Goal: Information Seeking & Learning: Find specific fact

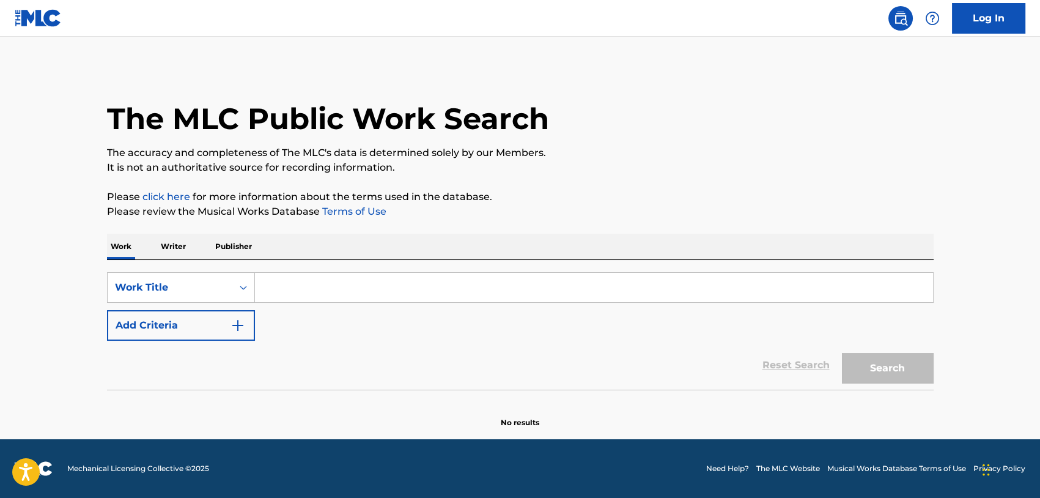
click at [316, 293] on input "Search Form" at bounding box center [594, 287] width 678 height 29
type input "ALL I WANT FOR CHRISTMAS IS YOU"
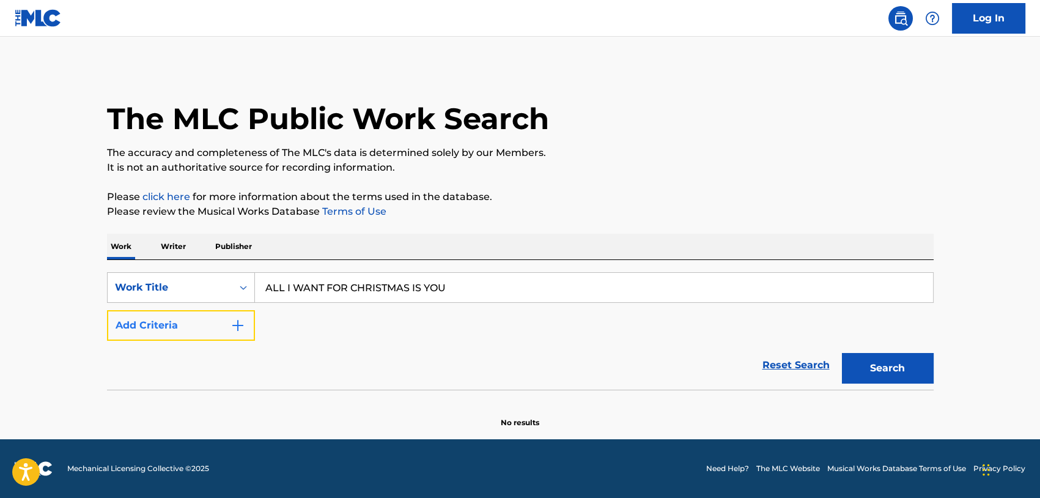
click at [229, 324] on button "Add Criteria" at bounding box center [181, 325] width 148 height 31
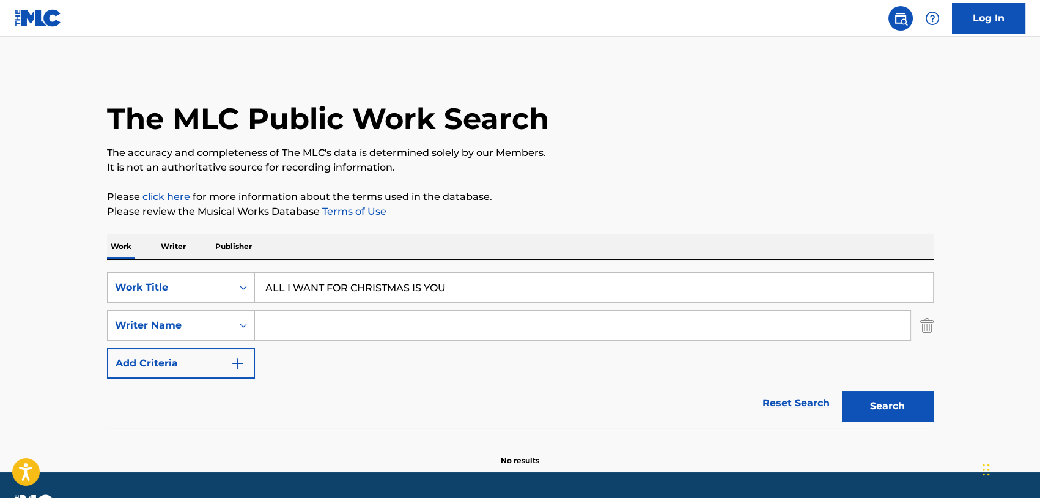
click at [293, 328] on input "Search Form" at bounding box center [582, 325] width 655 height 29
click at [879, 413] on button "Search" at bounding box center [888, 406] width 92 height 31
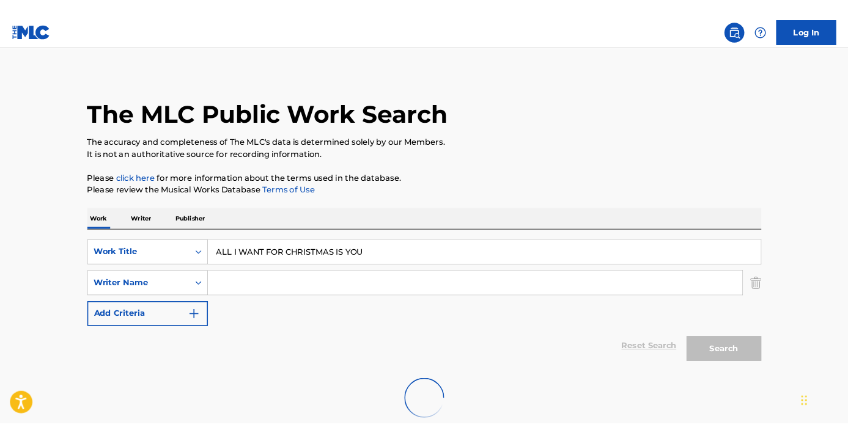
scroll to position [72, 0]
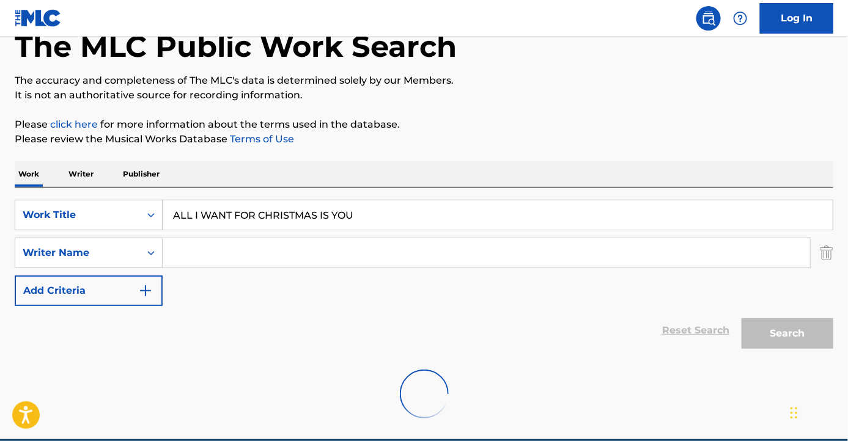
drag, startPoint x: 374, startPoint y: 213, endPoint x: 108, endPoint y: 213, distance: 266.6
click at [108, 213] on div "SearchWithCriteria85b7e0ce-ca40-4741-973b-b74695f13b15 Work Title ALL I WANT FO…" at bounding box center [424, 215] width 819 height 31
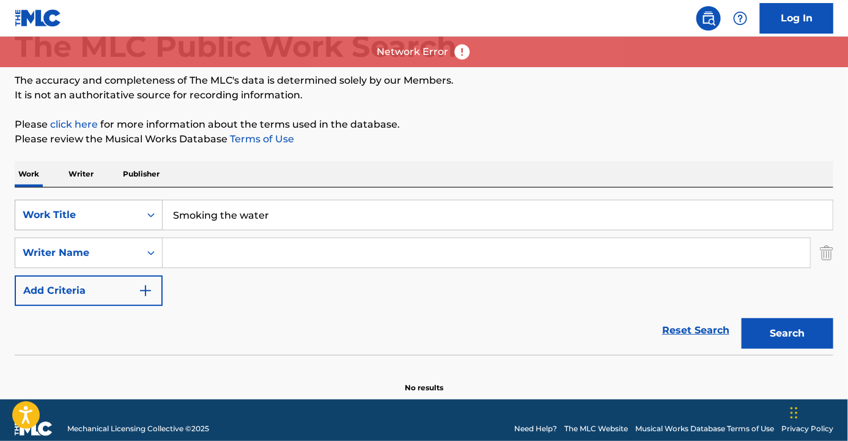
click at [742, 319] on button "Search" at bounding box center [788, 334] width 92 height 31
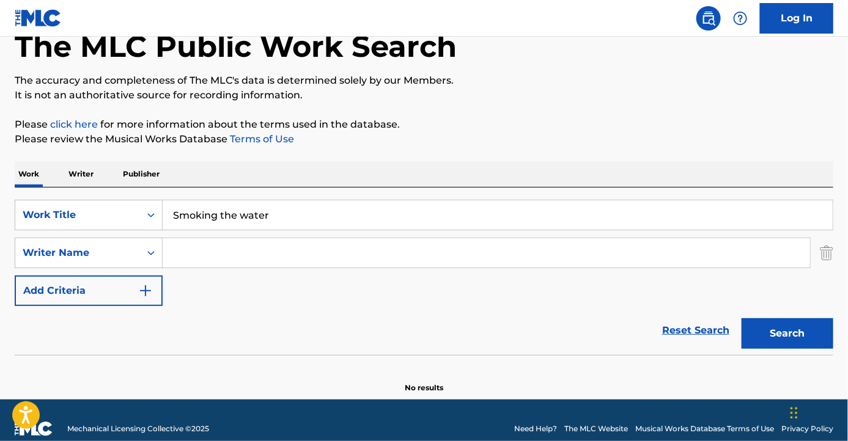
drag, startPoint x: 352, startPoint y: 333, endPoint x: 311, endPoint y: 245, distance: 97.1
click at [352, 330] on div "Reset Search Search" at bounding box center [424, 330] width 819 height 49
drag, startPoint x: 314, startPoint y: 214, endPoint x: -29, endPoint y: 217, distance: 343.0
click at [0, 217] on html "Accessibility Screen-Reader Guide, Feedback, and Issue Reporting | New window C…" at bounding box center [424, 148] width 848 height 441
paste input "WHAT I LIKE ABOUT YOU"
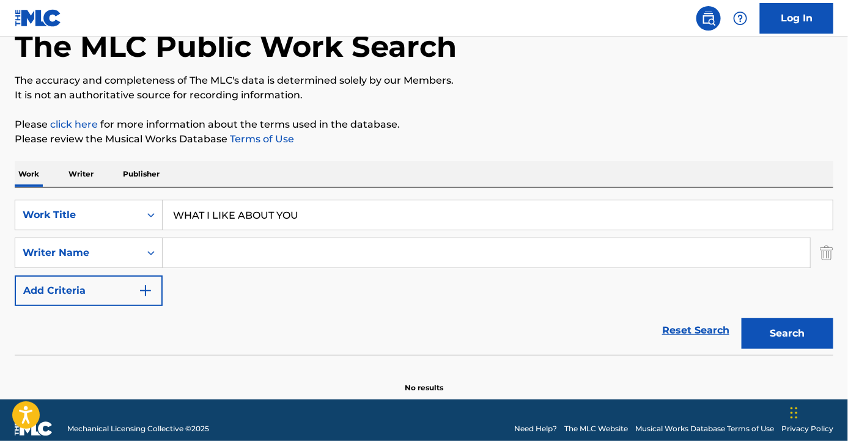
type input "WHAT I LIKE ABOUT YOU"
click at [286, 262] on input "Search Form" at bounding box center [486, 252] width 647 height 29
paste input "BREYAN STANLEY"
type input "BREYAN STANLEY"
click at [742, 319] on button "Search" at bounding box center [788, 334] width 92 height 31
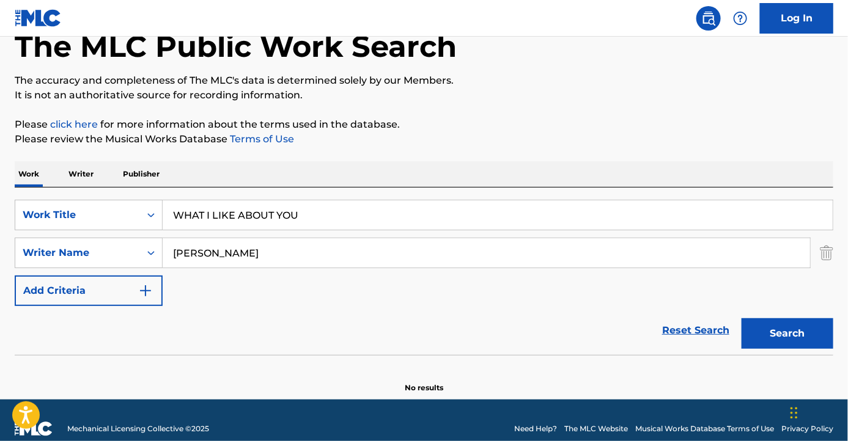
drag, startPoint x: 270, startPoint y: 298, endPoint x: 286, endPoint y: 279, distance: 25.1
click at [273, 297] on div "SearchWithCriteria85b7e0ce-ca40-4741-973b-b74695f13b15 Work Title WHAT I LIKE A…" at bounding box center [424, 253] width 819 height 106
drag, startPoint x: 326, startPoint y: 216, endPoint x: 67, endPoint y: 193, distance: 260.3
click at [75, 196] on div "SearchWithCriteria85b7e0ce-ca40-4741-973b-b74695f13b15 Work Title WHAT I LIKE A…" at bounding box center [424, 272] width 819 height 168
paste input "CALIFORNIA LOVE"
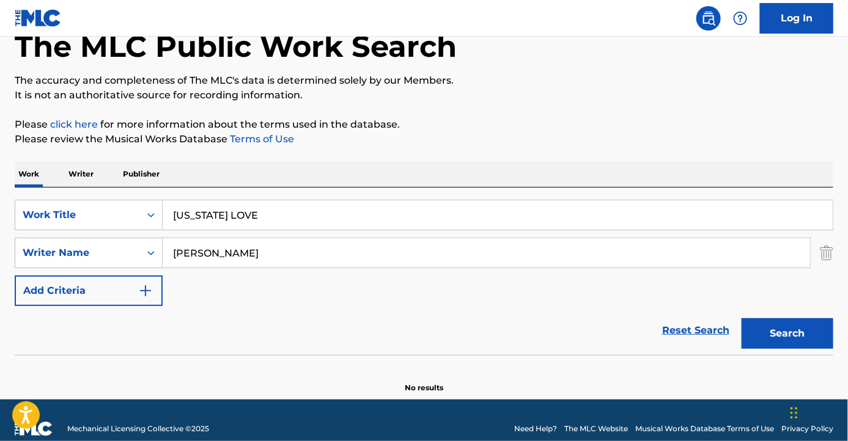
type input "CALIFORNIA LOVE"
drag, startPoint x: 333, startPoint y: 311, endPoint x: 321, endPoint y: 293, distance: 20.7
click at [331, 309] on div "Reset Search Search" at bounding box center [424, 330] width 819 height 49
drag, startPoint x: 290, startPoint y: 257, endPoint x: -18, endPoint y: 238, distance: 309.3
click at [0, 238] on html "Accessibility Screen-Reader Guide, Feedback, and Issue Reporting | New window C…" at bounding box center [424, 148] width 848 height 441
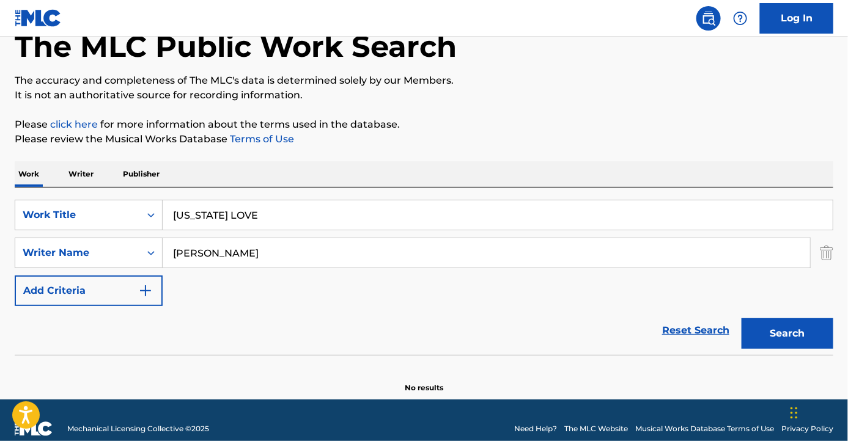
paste input "2PAC"
type input "2PAC"
click at [742, 319] on button "Search" at bounding box center [788, 334] width 92 height 31
click at [775, 330] on button "Search" at bounding box center [788, 334] width 92 height 31
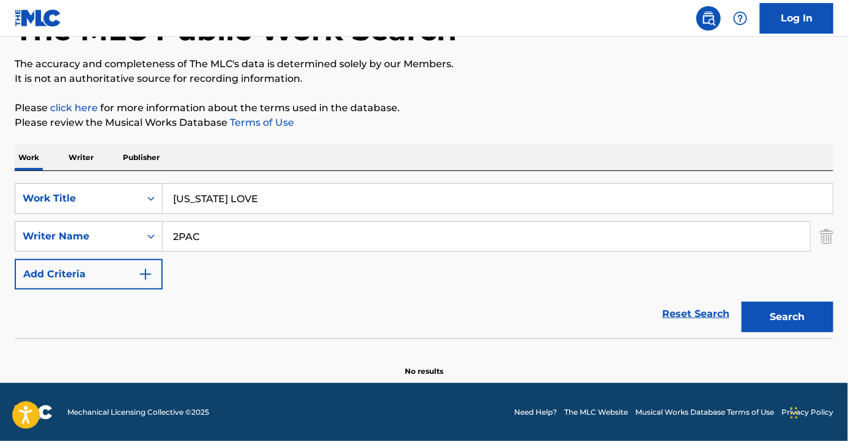
scroll to position [0, 0]
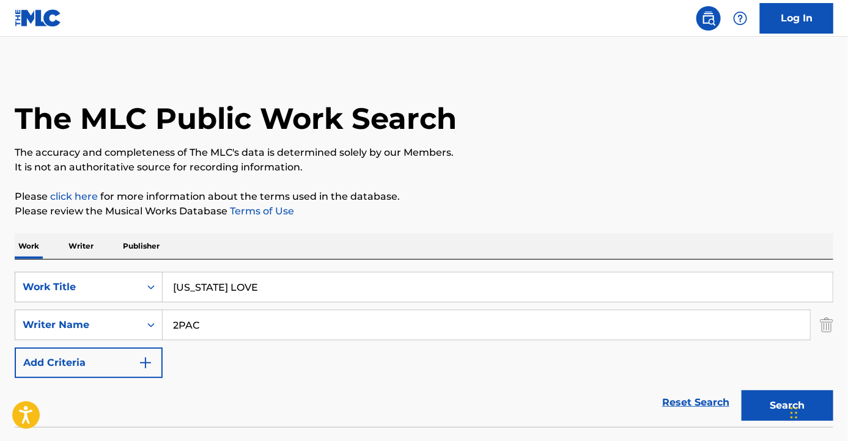
click at [313, 391] on div "Reset Search Search" at bounding box center [424, 402] width 819 height 49
drag, startPoint x: 216, startPoint y: 325, endPoint x: 99, endPoint y: 309, distance: 118.5
click at [80, 326] on div "SearchWithCriteria4f85f20e-55c9-4a92-9123-a40350992d29 Writer Name 2PAC" at bounding box center [424, 325] width 819 height 31
drag, startPoint x: 281, startPoint y: 285, endPoint x: -38, endPoint y: 297, distance: 319.4
click at [0, 297] on html "Accessibility Screen-Reader Guide, Feedback, and Issue Reporting | New window C…" at bounding box center [424, 220] width 848 height 441
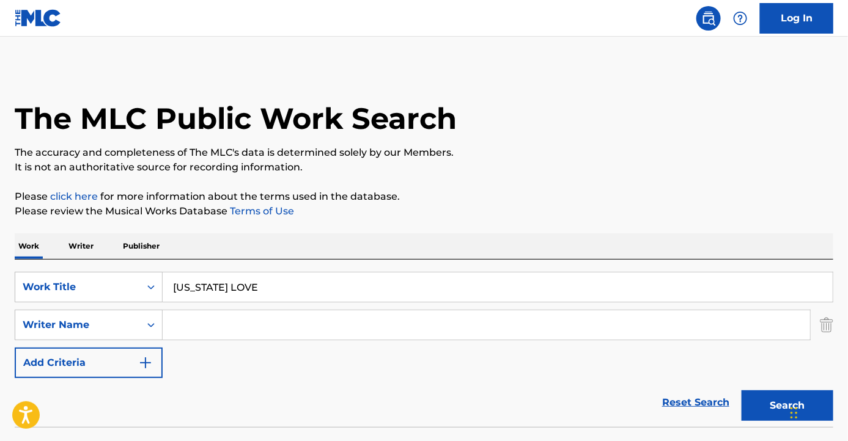
paste input "VOULEZ VOUS"
type input "VOULEZ VOUS"
click at [257, 315] on input "Search Form" at bounding box center [486, 325] width 647 height 29
paste input "BJOERN K. ULVAEUS"
click at [742, 391] on button "Search" at bounding box center [788, 406] width 92 height 31
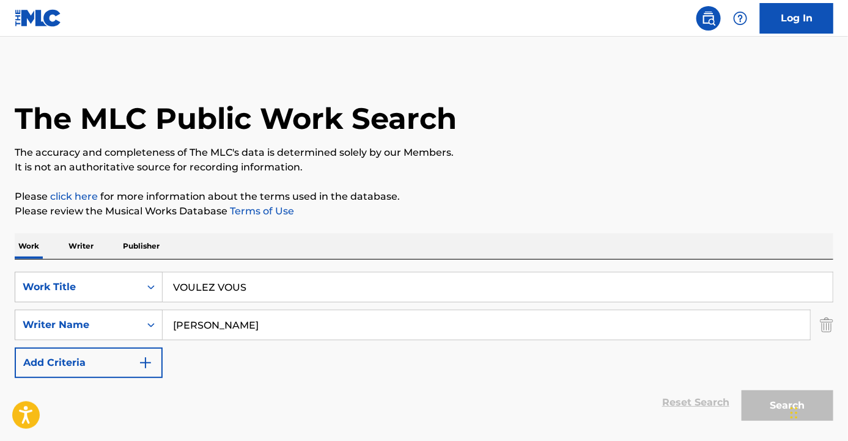
scroll to position [128, 0]
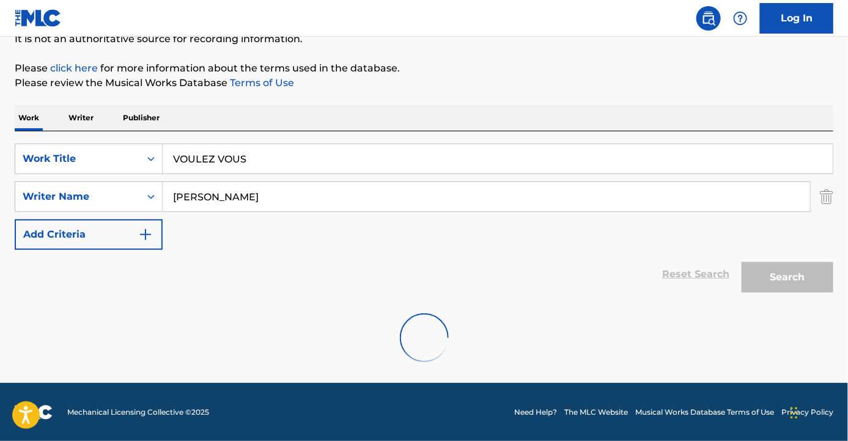
drag, startPoint x: 217, startPoint y: 195, endPoint x: 334, endPoint y: 207, distance: 117.4
click at [328, 207] on input "BJOERN K. ULVAEUS" at bounding box center [486, 196] width 647 height 29
type input "BJOERN"
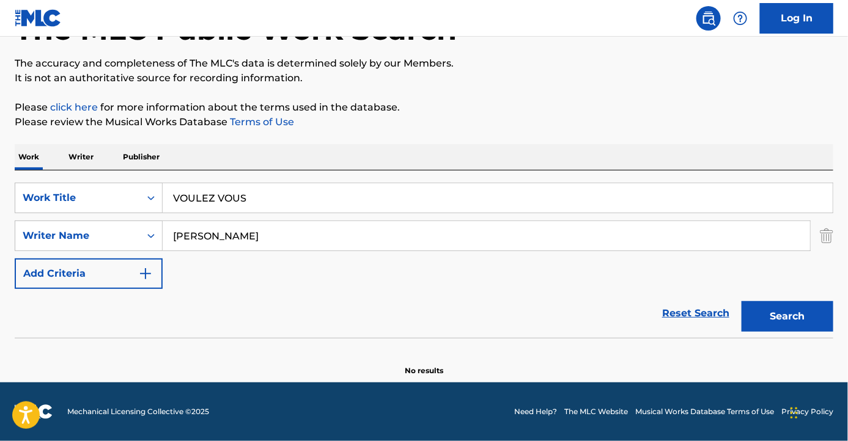
scroll to position [89, 0]
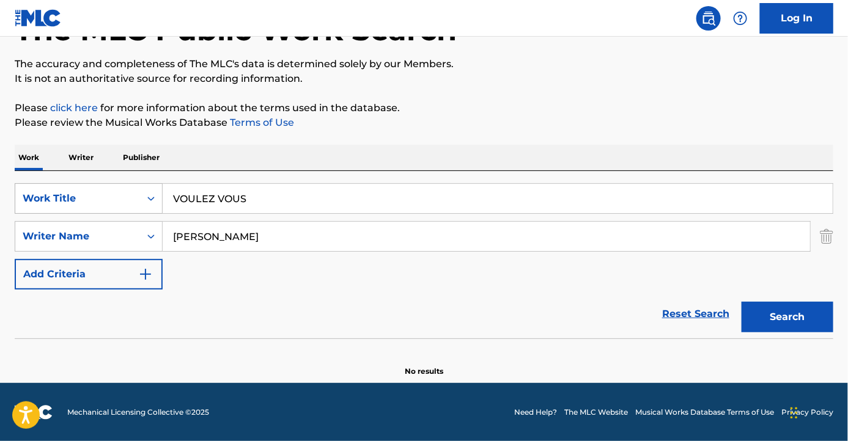
drag, startPoint x: 271, startPoint y: 192, endPoint x: 34, endPoint y: 194, distance: 237.8
click at [39, 194] on div "SearchWithCriteria85b7e0ce-ca40-4741-973b-b74695f13b15 Work Title VOULEZ VOUS" at bounding box center [424, 198] width 819 height 31
paste input "FLICK OF THE SWITCH"
type input "FLICK OF THE SWITCH"
click at [259, 310] on div "Reset Search Search" at bounding box center [424, 314] width 819 height 49
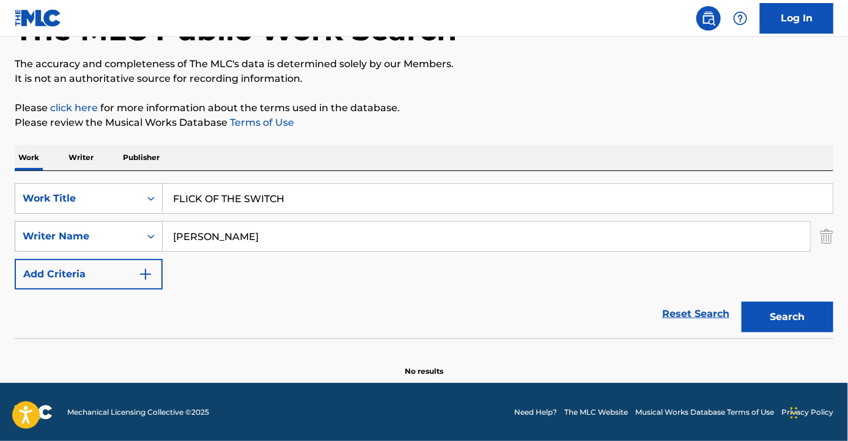
drag, startPoint x: 242, startPoint y: 239, endPoint x: 101, endPoint y: 240, distance: 140.6
click at [97, 238] on div "SearchWithCriteria4f85f20e-55c9-4a92-9123-a40350992d29 Writer Name BJOERN" at bounding box center [424, 236] width 819 height 31
paste input "ANGUS MCKINNON YOUNG"
type input "ANGUS MCKINNON YOUNG"
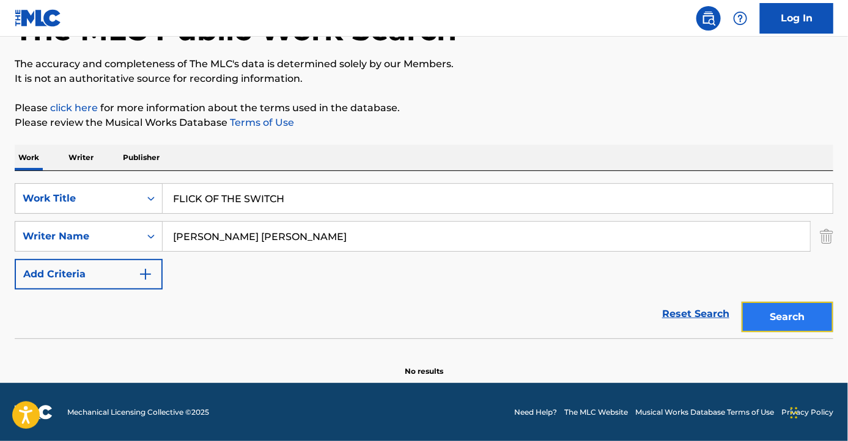
click at [787, 314] on button "Search" at bounding box center [788, 317] width 92 height 31
click at [32, 15] on img at bounding box center [38, 18] width 47 height 18
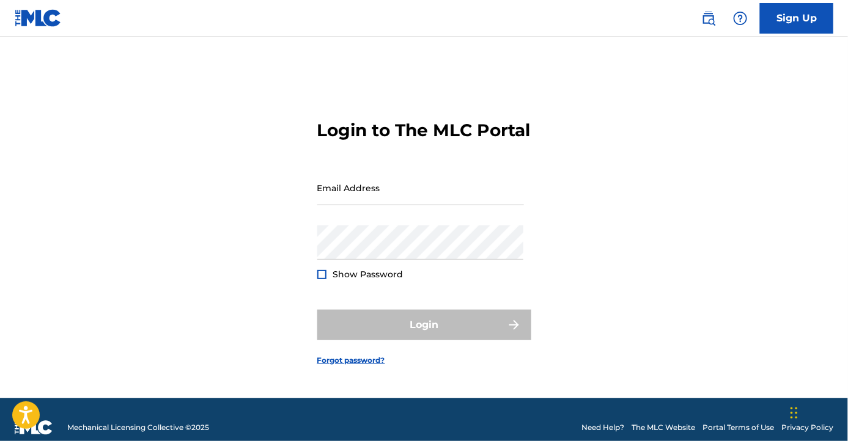
click at [32, 15] on img at bounding box center [38, 18] width 47 height 18
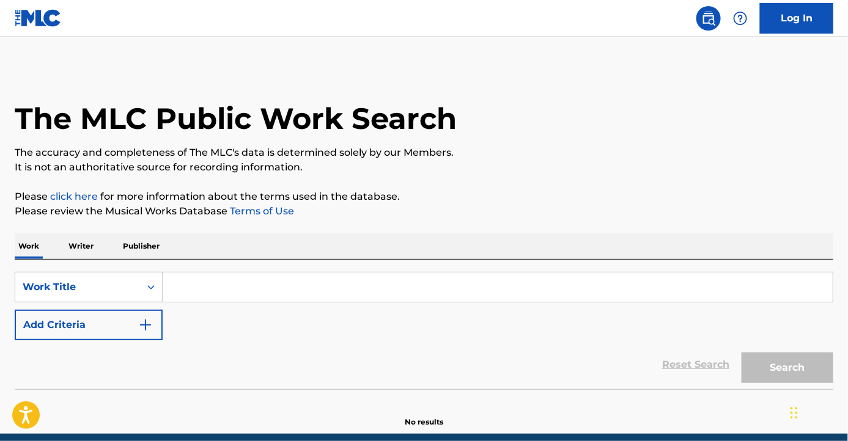
click at [241, 286] on input "Search Form" at bounding box center [498, 287] width 670 height 29
paste input "FLICK OF THE SWITCH"
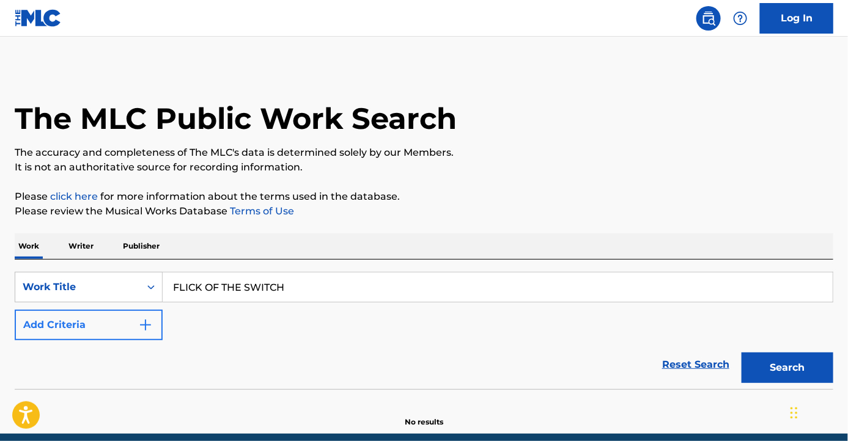
type input "FLICK OF THE SWITCH"
click at [100, 330] on button "Add Criteria" at bounding box center [89, 325] width 148 height 31
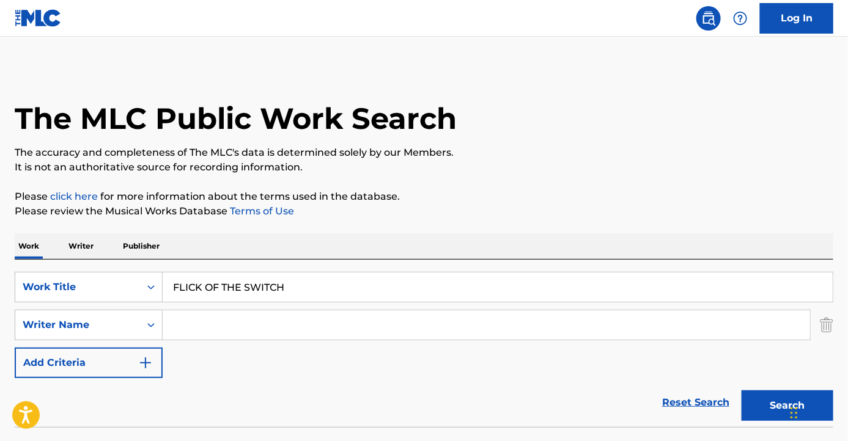
click at [191, 325] on input "Search Form" at bounding box center [486, 325] width 647 height 29
paste input "ANGUS"
type input "ANGUS"
click at [759, 398] on button "Search" at bounding box center [788, 406] width 92 height 31
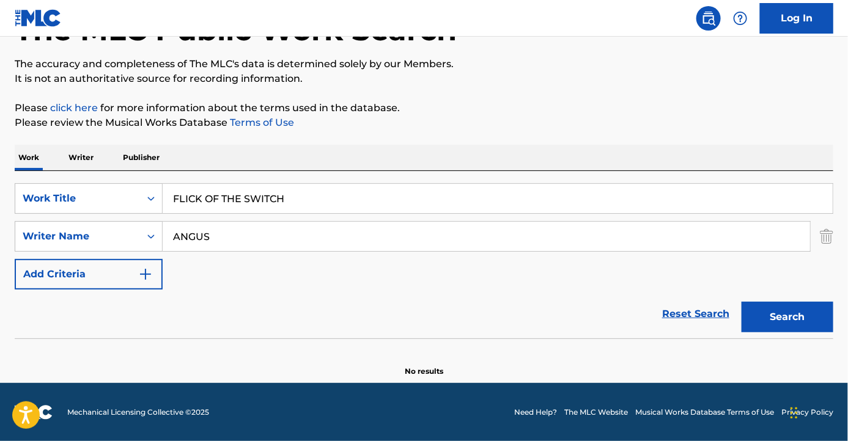
click at [46, 19] on img at bounding box center [38, 18] width 47 height 18
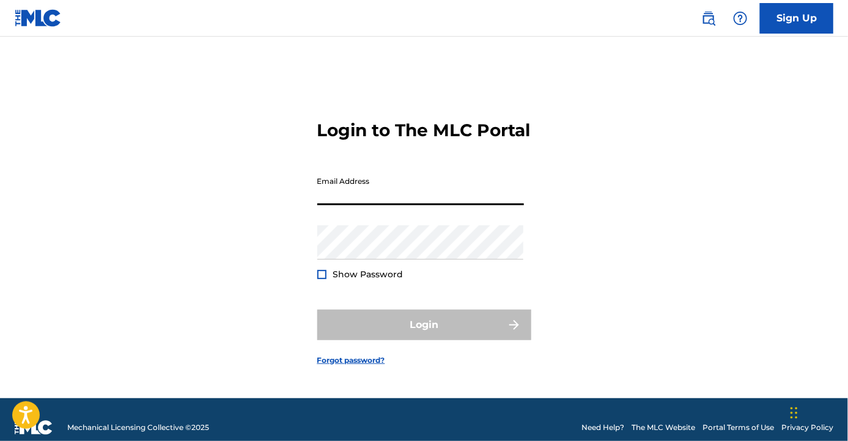
click at [364, 199] on input "Email Address" at bounding box center [420, 188] width 207 height 35
click at [20, 16] on img at bounding box center [38, 18] width 47 height 18
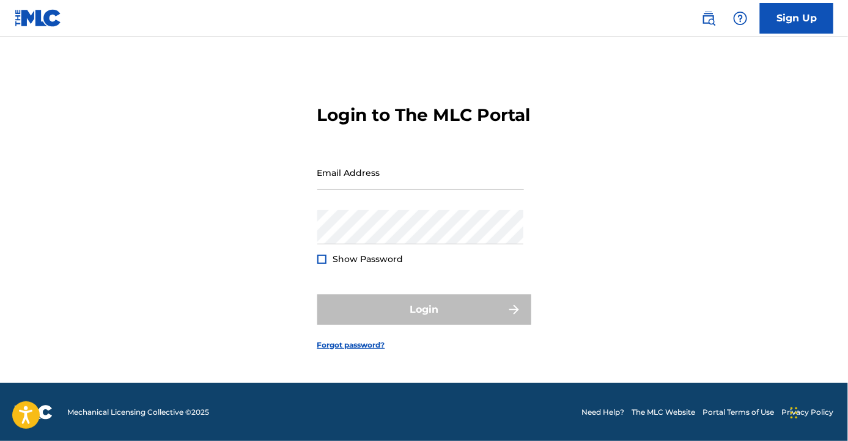
click at [47, 415] on img at bounding box center [34, 412] width 38 height 15
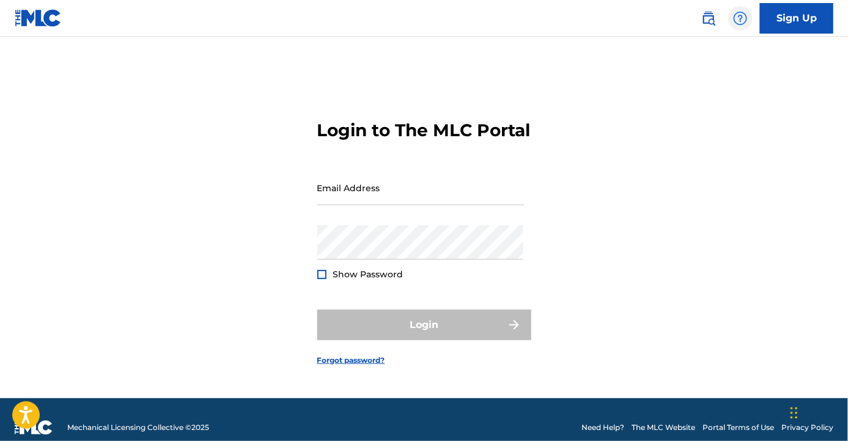
click at [738, 18] on img at bounding box center [740, 18] width 15 height 15
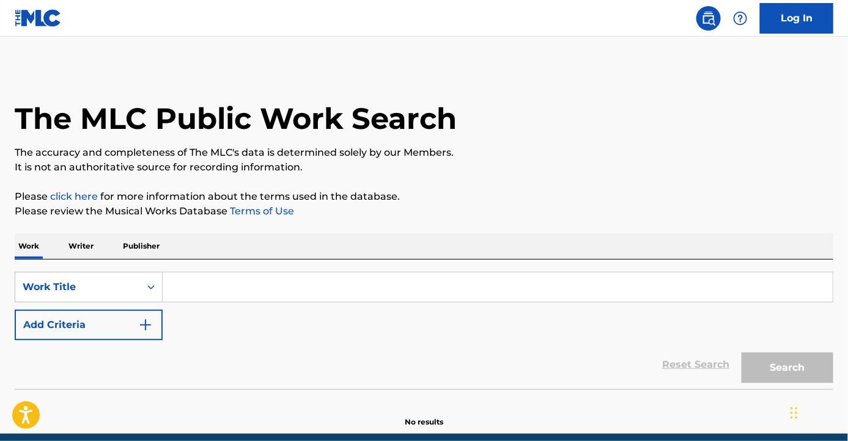
click at [210, 290] on input "Search Form" at bounding box center [498, 287] width 670 height 29
paste input "FLICK OF THE SWITCH"
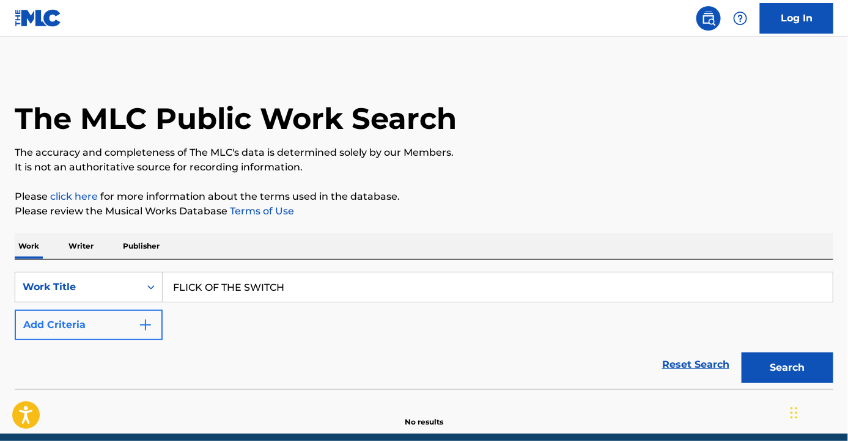
type input "FLICK OF THE SWITCH"
click at [128, 327] on button "Add Criteria" at bounding box center [89, 325] width 148 height 31
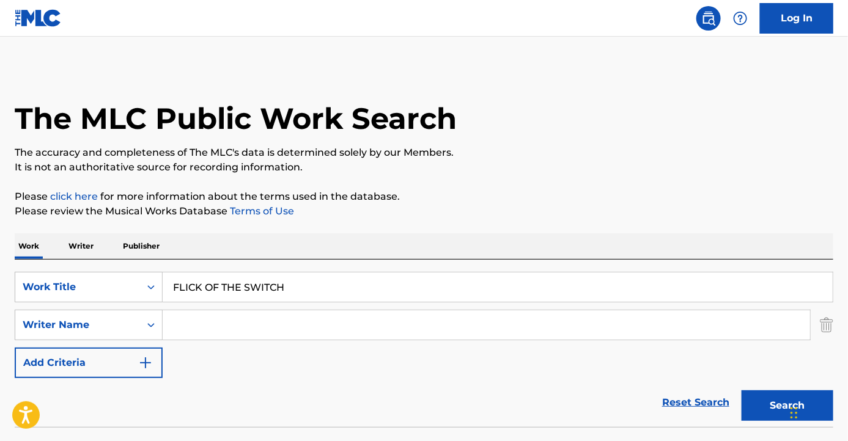
click at [257, 320] on input "Search Form" at bounding box center [486, 325] width 647 height 29
paste input "ANGUS MCKINNON YOUNG"
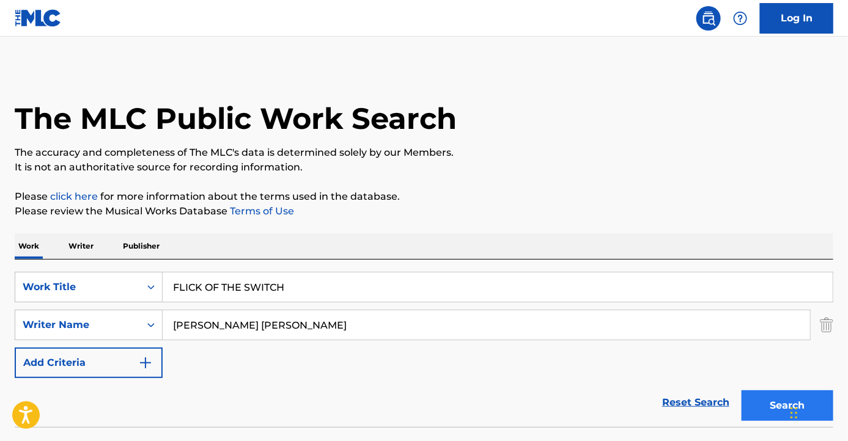
type input "ANGUS MCKINNON YOUNG"
click at [756, 399] on button "Search" at bounding box center [788, 406] width 92 height 31
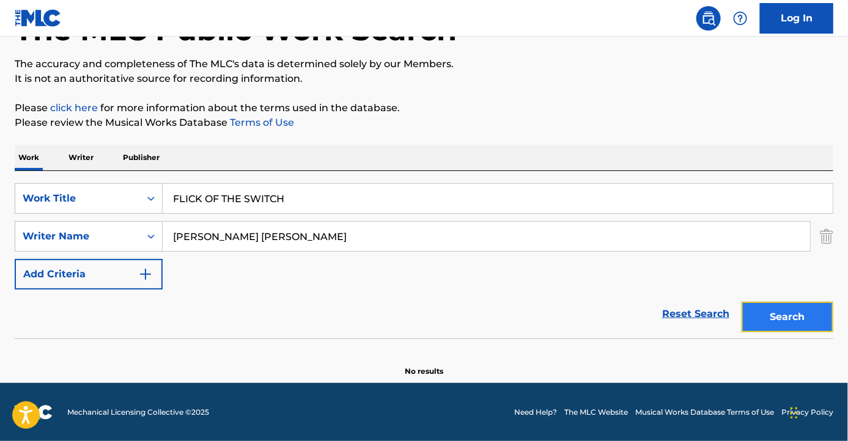
click at [768, 316] on button "Search" at bounding box center [788, 317] width 92 height 31
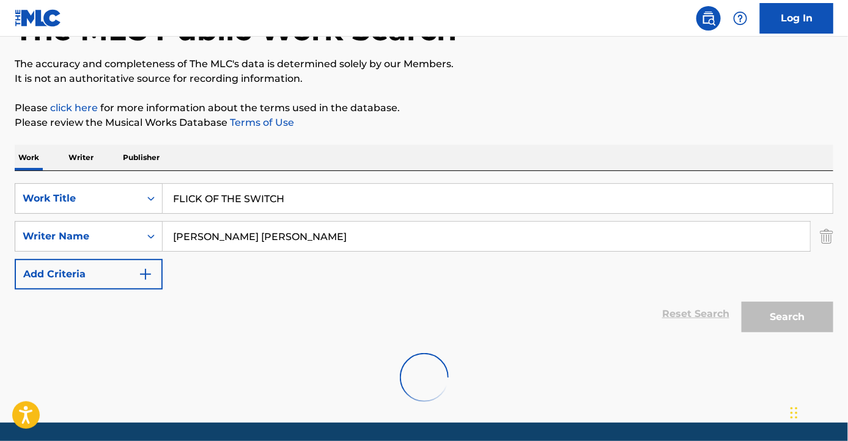
drag, startPoint x: 424, startPoint y: 304, endPoint x: 437, endPoint y: 308, distance: 13.0
click at [424, 304] on div "Reset Search Search" at bounding box center [424, 314] width 819 height 49
click at [688, 314] on div "Reset Search Search" at bounding box center [424, 314] width 819 height 49
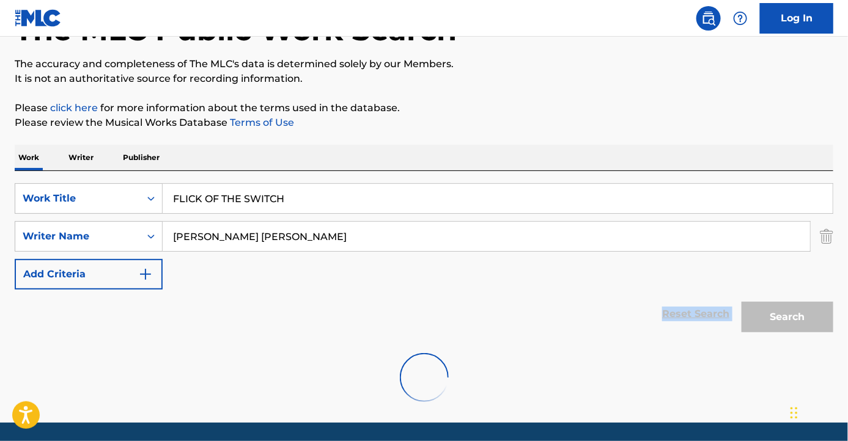
click at [688, 314] on div "Reset Search Search" at bounding box center [424, 314] width 819 height 49
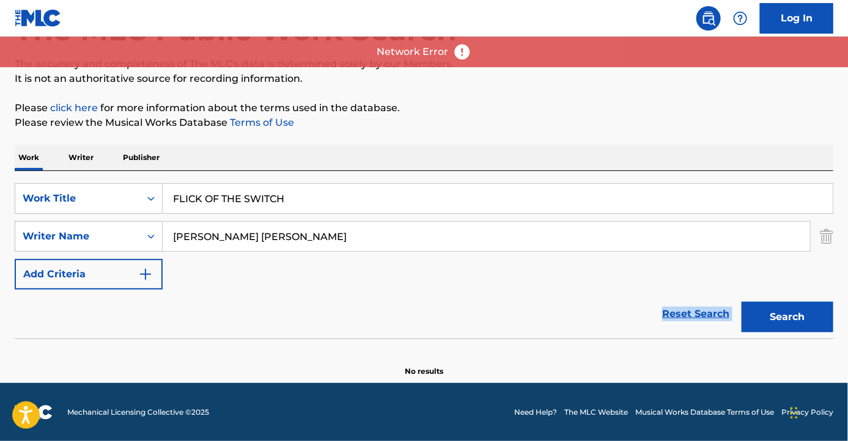
scroll to position [0, 0]
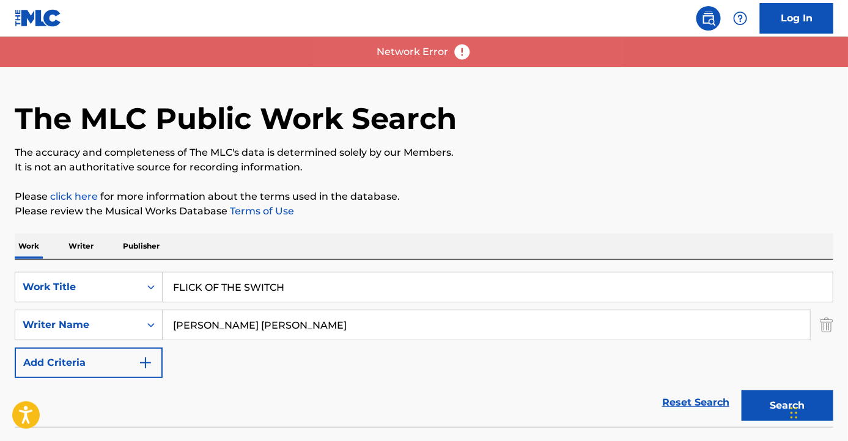
drag, startPoint x: 304, startPoint y: 287, endPoint x: 95, endPoint y: 271, distance: 209.1
click at [87, 272] on div "SearchWithCriteria730f217b-6f2e-4a50-b24f-3cbae181df08 Work Title FLICK OF THE …" at bounding box center [424, 287] width 819 height 31
paste input "DON'T TURN AROUND"
type input "DON'T TURN AROUND"
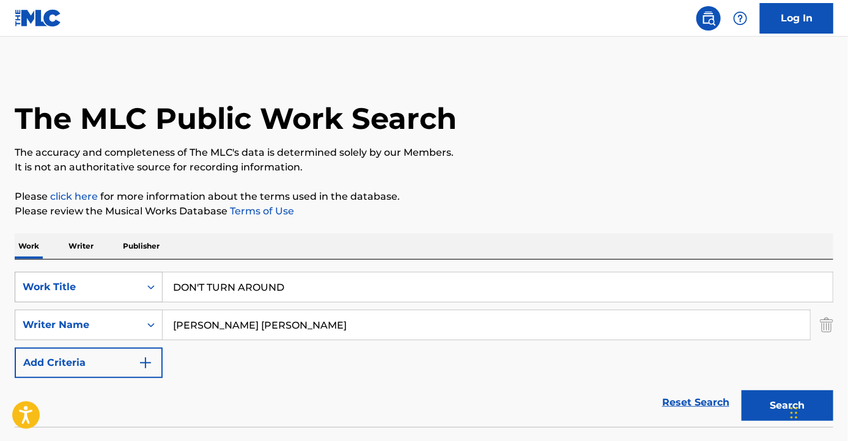
drag, startPoint x: 331, startPoint y: 325, endPoint x: 31, endPoint y: 297, distance: 301.5
click at [37, 298] on div "SearchWithCriteria730f217b-6f2e-4a50-b24f-3cbae181df08 Work Title DON'T TURN AR…" at bounding box center [424, 325] width 819 height 106
paste input "LBERT HAMMOND"
type input "ALBERT HAMMOND"
click at [761, 410] on button "Search" at bounding box center [788, 406] width 92 height 31
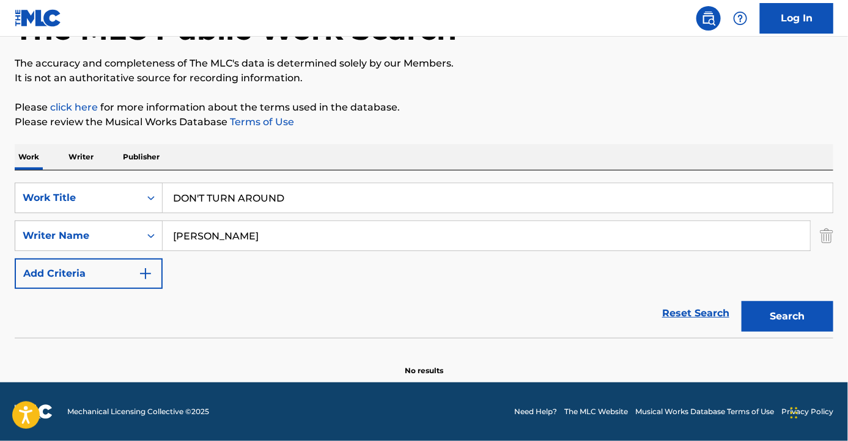
scroll to position [89, 0]
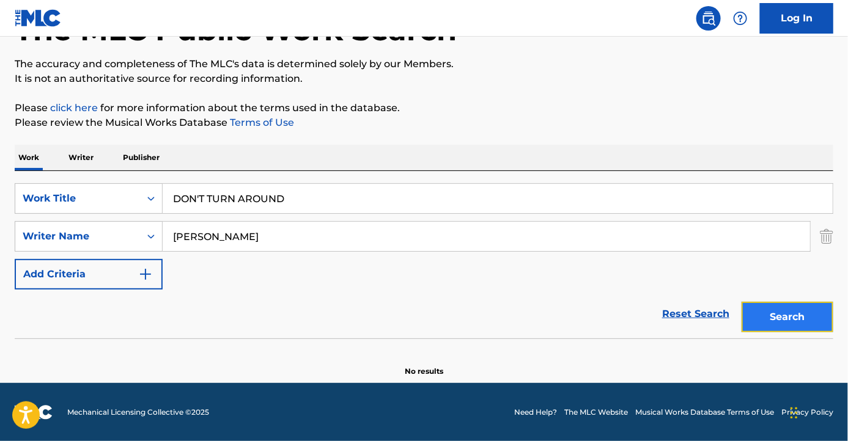
click at [756, 306] on button "Search" at bounding box center [788, 317] width 92 height 31
click at [783, 311] on button "Search" at bounding box center [788, 317] width 92 height 31
click at [204, 331] on div "Reset Search Search" at bounding box center [424, 314] width 819 height 49
drag, startPoint x: 319, startPoint y: 202, endPoint x: 114, endPoint y: 207, distance: 204.9
click at [56, 173] on div "SearchWithCriteria730f217b-6f2e-4a50-b24f-3cbae181df08 Work Title DON'T TURN AR…" at bounding box center [424, 255] width 819 height 168
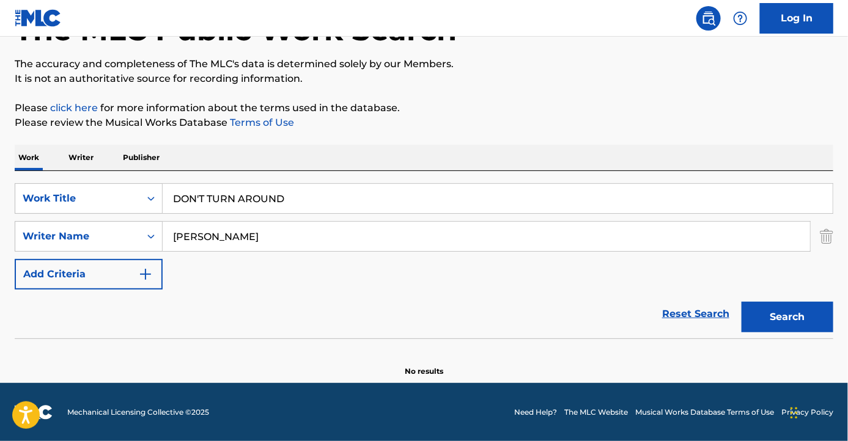
paste input "UNDER THE SEA"
type input "UNDER THE SEA"
click at [267, 328] on div "Reset Search Search" at bounding box center [424, 314] width 819 height 49
drag, startPoint x: 282, startPoint y: 225, endPoint x: 284, endPoint y: 235, distance: 9.9
click at [283, 232] on input "ALBERT HAMMOND" at bounding box center [486, 236] width 647 height 29
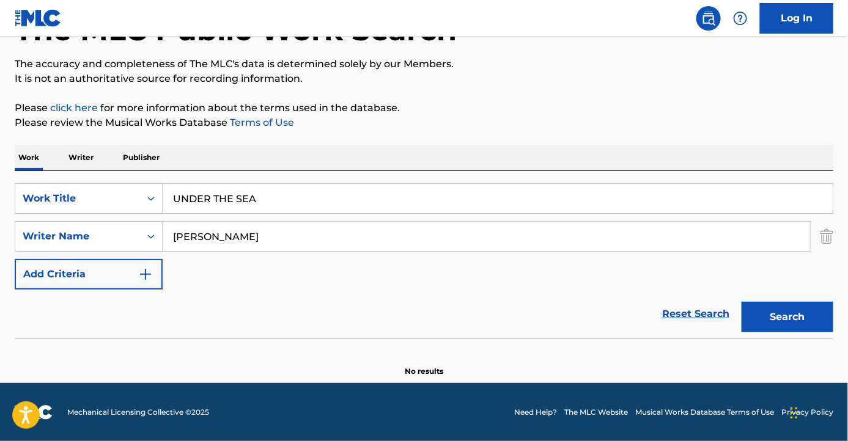
drag, startPoint x: 279, startPoint y: 237, endPoint x: -50, endPoint y: 221, distance: 328.7
click at [0, 221] on html "Accessibility Screen-Reader Guide, Feedback, and Issue Reporting | New window 0…" at bounding box center [424, 131] width 848 height 441
paste input "AN IRWIN MENKEN"
type input "ALAN IRWIN MENKEN"
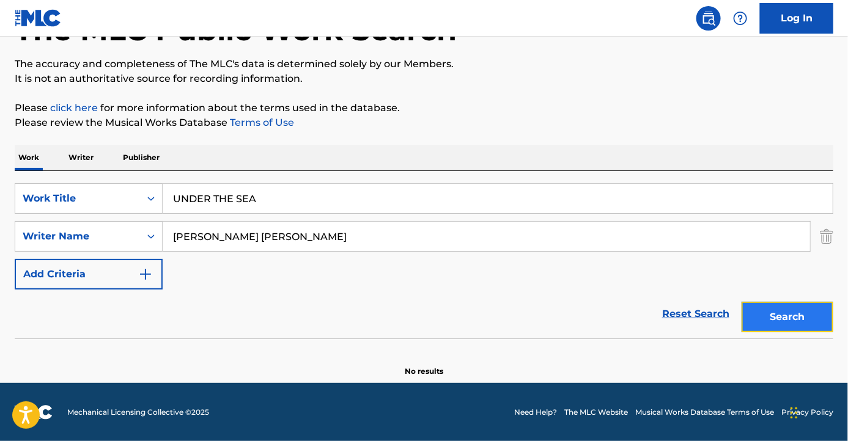
click at [799, 303] on button "Search" at bounding box center [788, 317] width 92 height 31
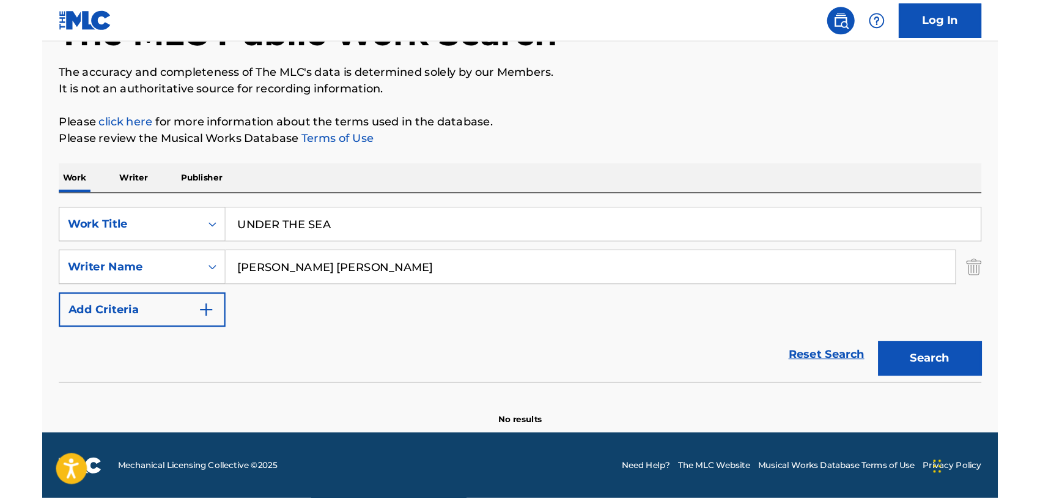
scroll to position [32, 0]
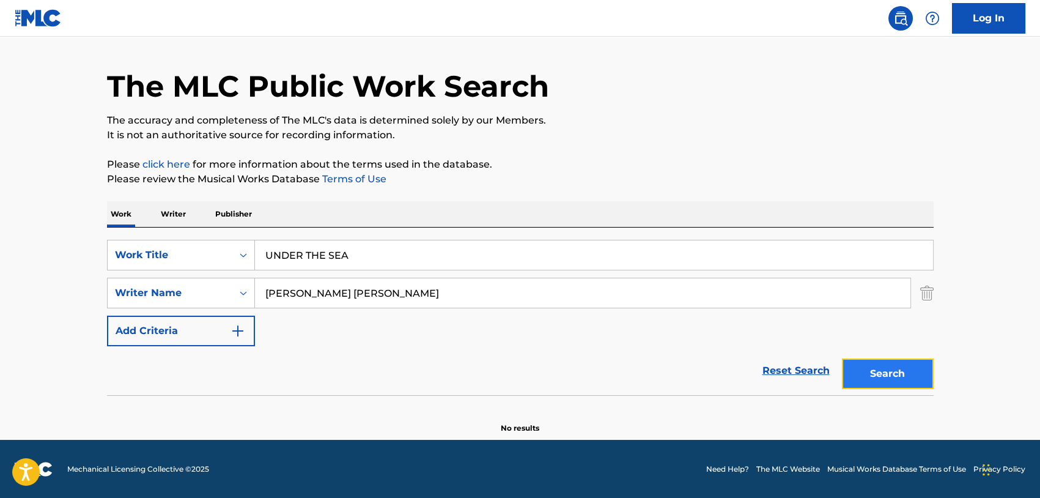
click at [847, 380] on button "Search" at bounding box center [888, 373] width 92 height 31
